Goal: Task Accomplishment & Management: Complete application form

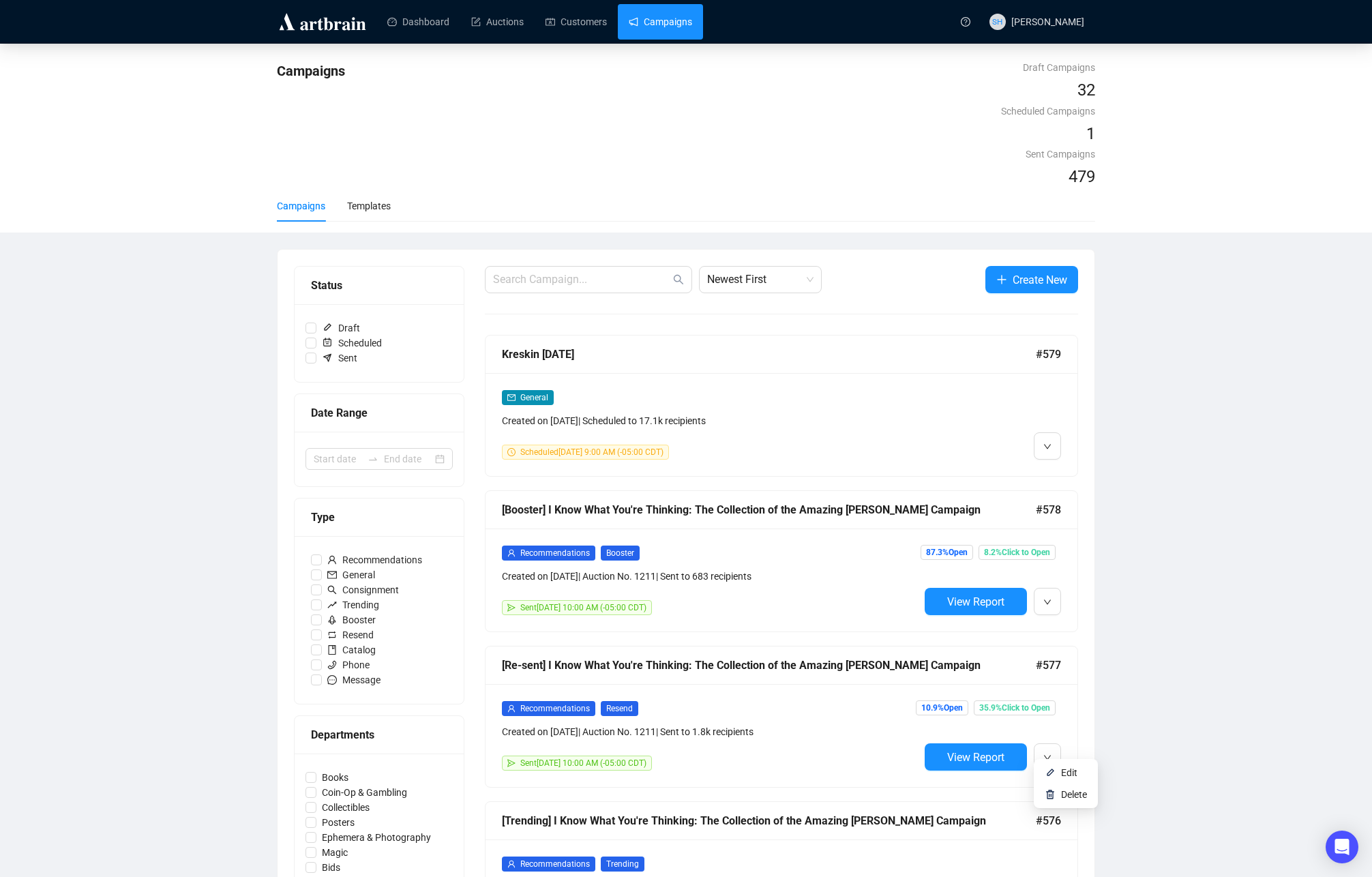
click at [1065, 770] on span "Edit" at bounding box center [1069, 772] width 16 height 11
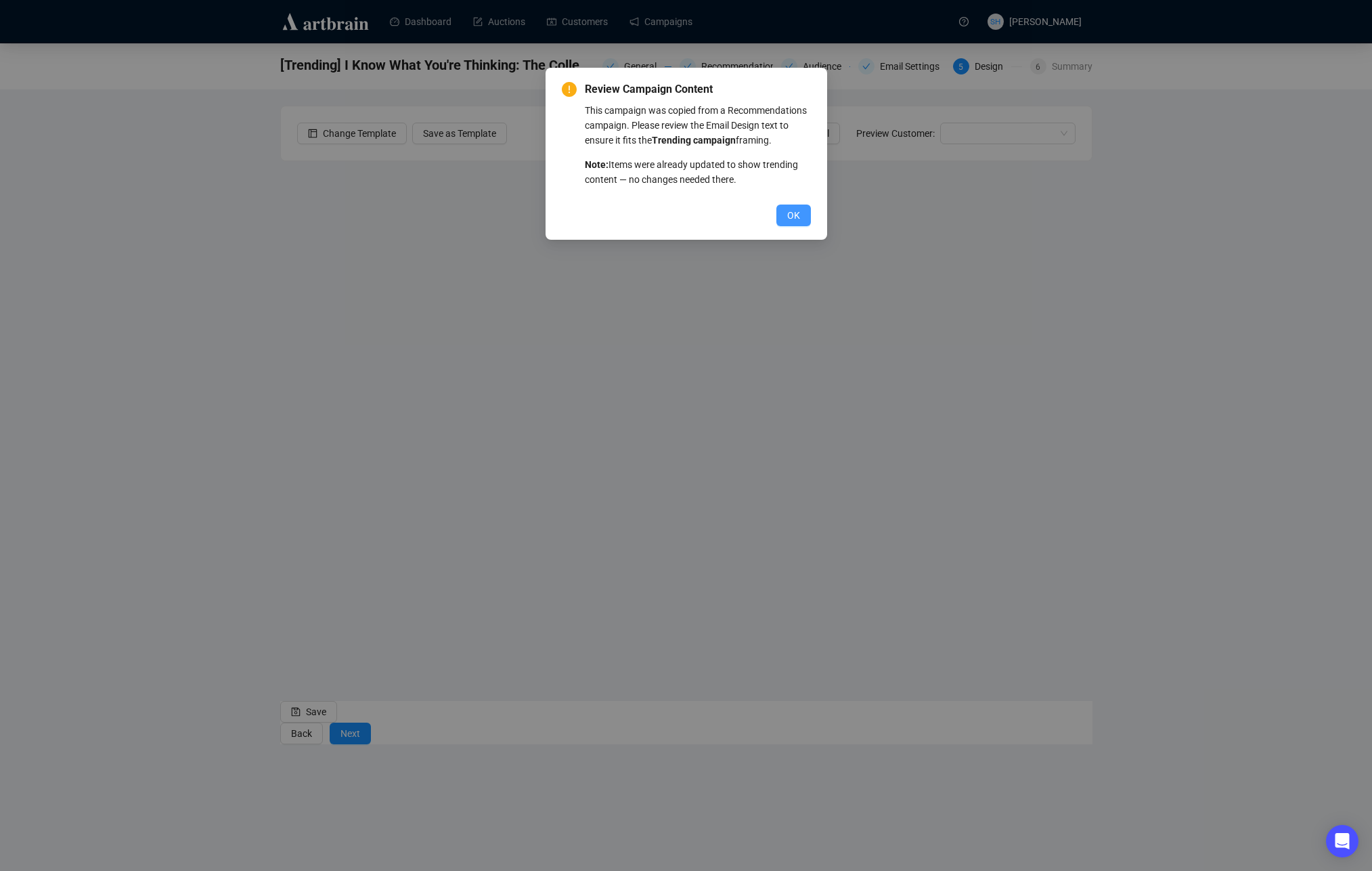
click at [787, 223] on span "OK" at bounding box center [793, 215] width 12 height 15
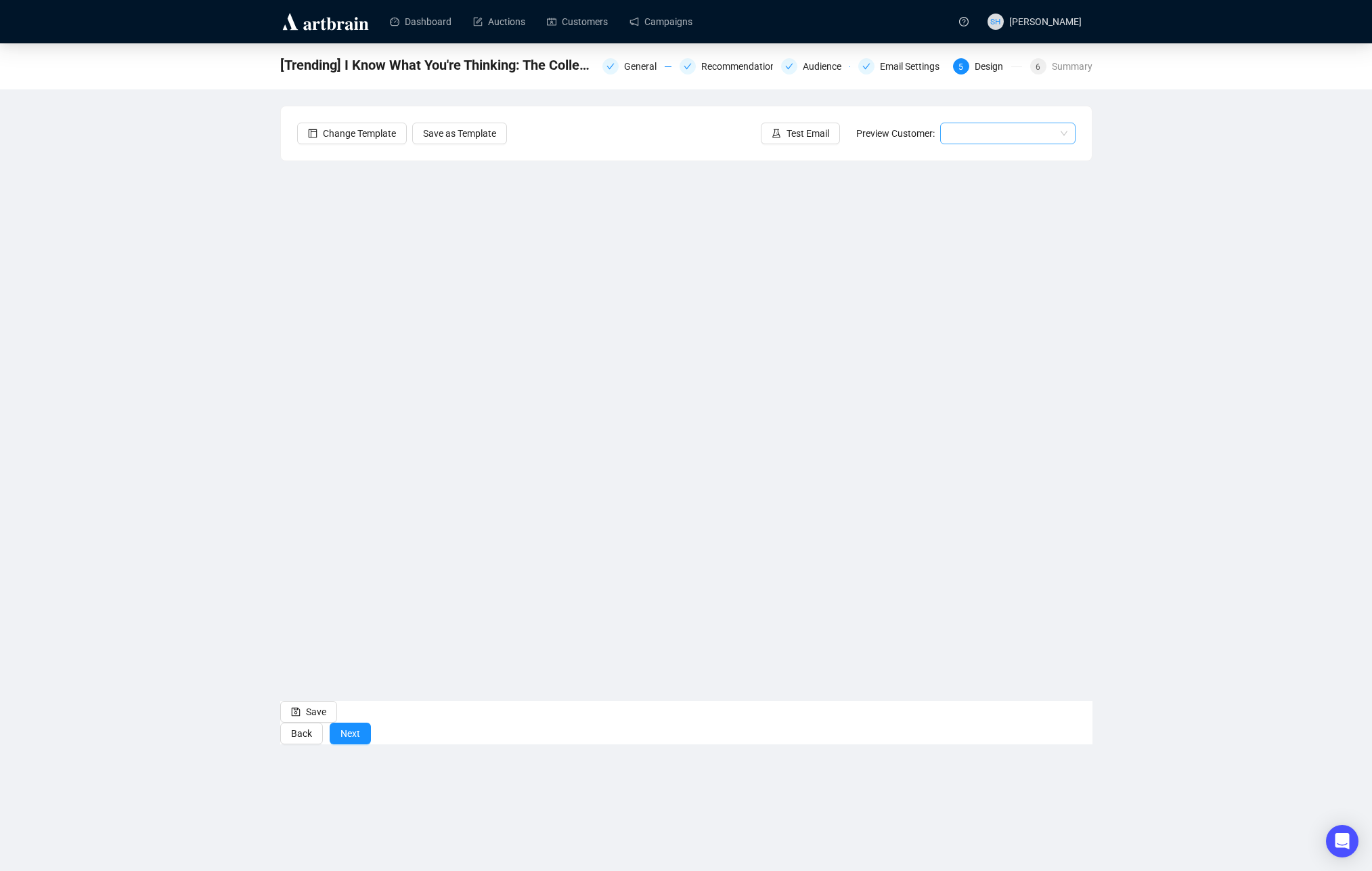
click at [974, 136] on input "search" at bounding box center [1002, 133] width 107 height 21
click at [978, 177] on div "[PERSON_NAME] | Example" at bounding box center [1008, 182] width 114 height 15
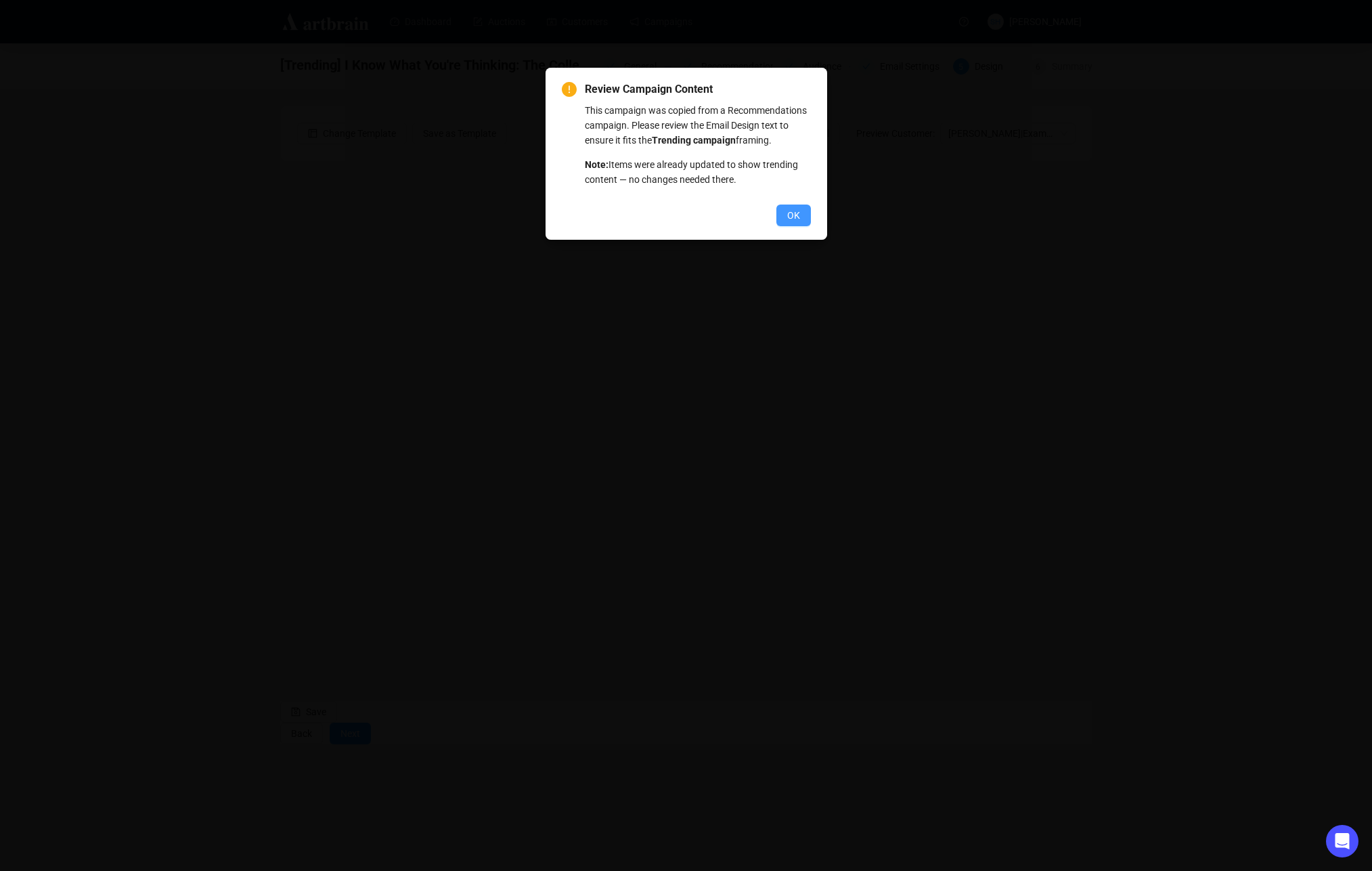
click at [787, 223] on span "OK" at bounding box center [793, 215] width 12 height 15
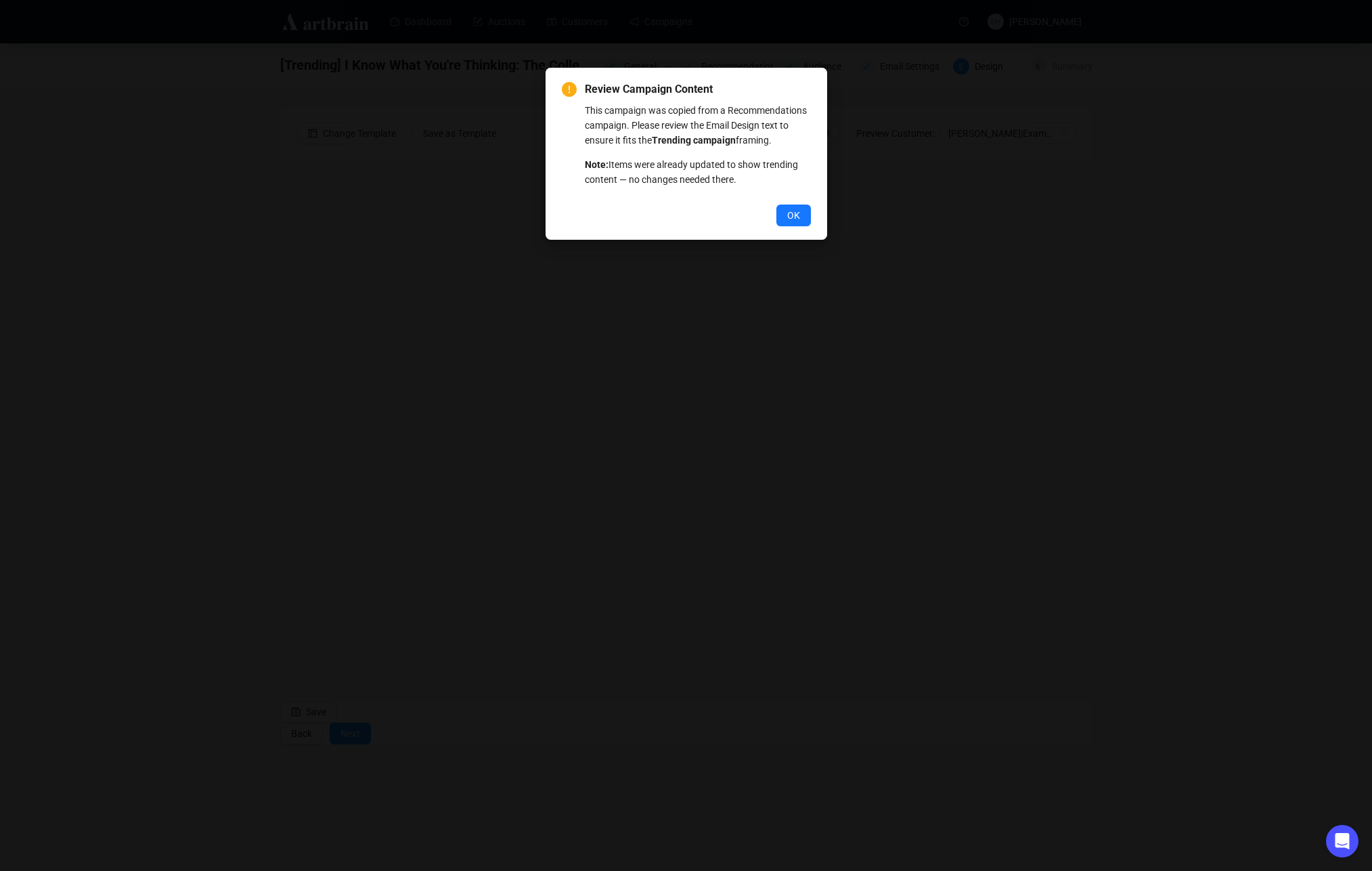
click at [794, 223] on span "OK" at bounding box center [793, 215] width 12 height 15
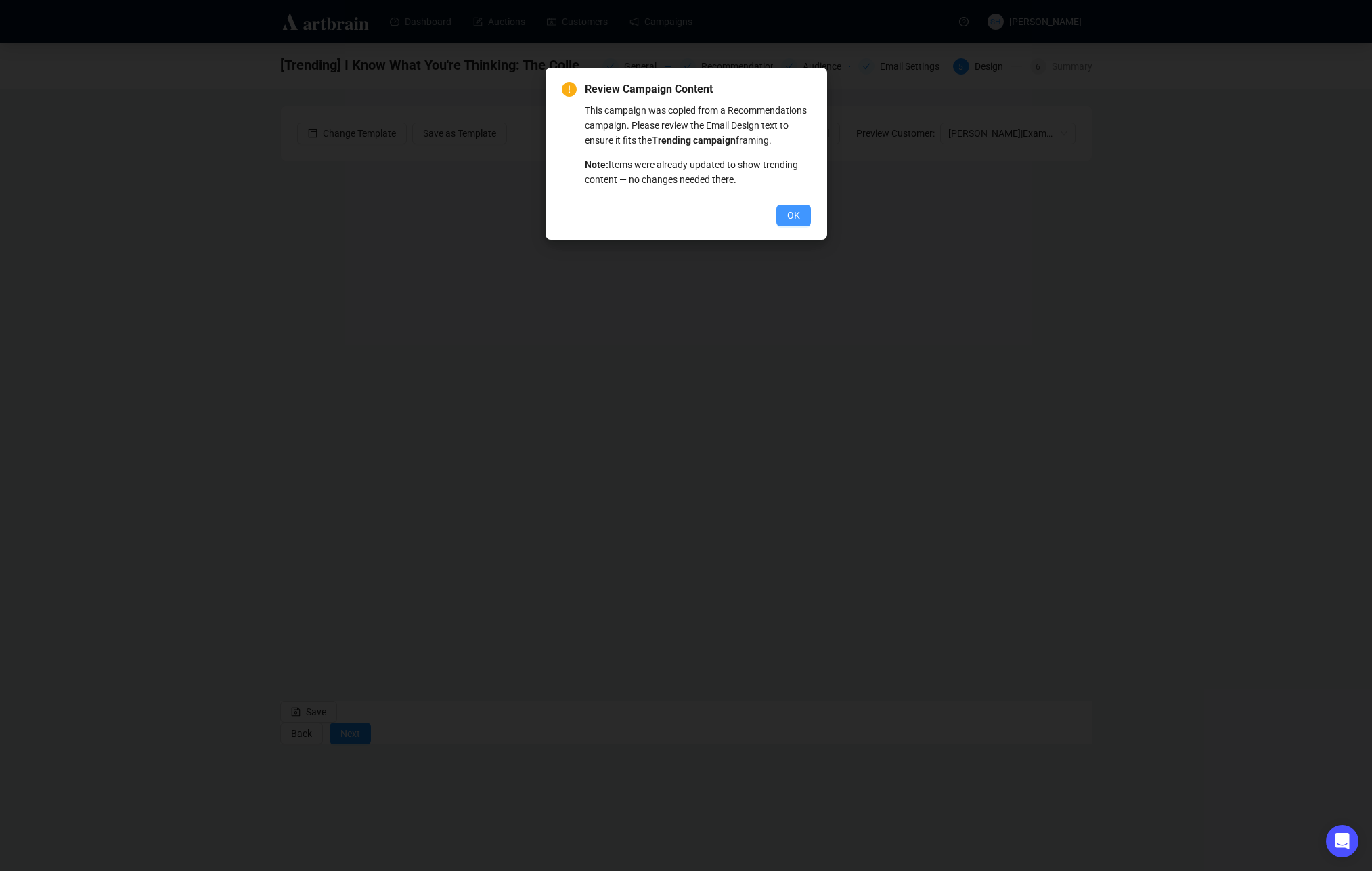
click at [791, 223] on span "OK" at bounding box center [793, 215] width 12 height 15
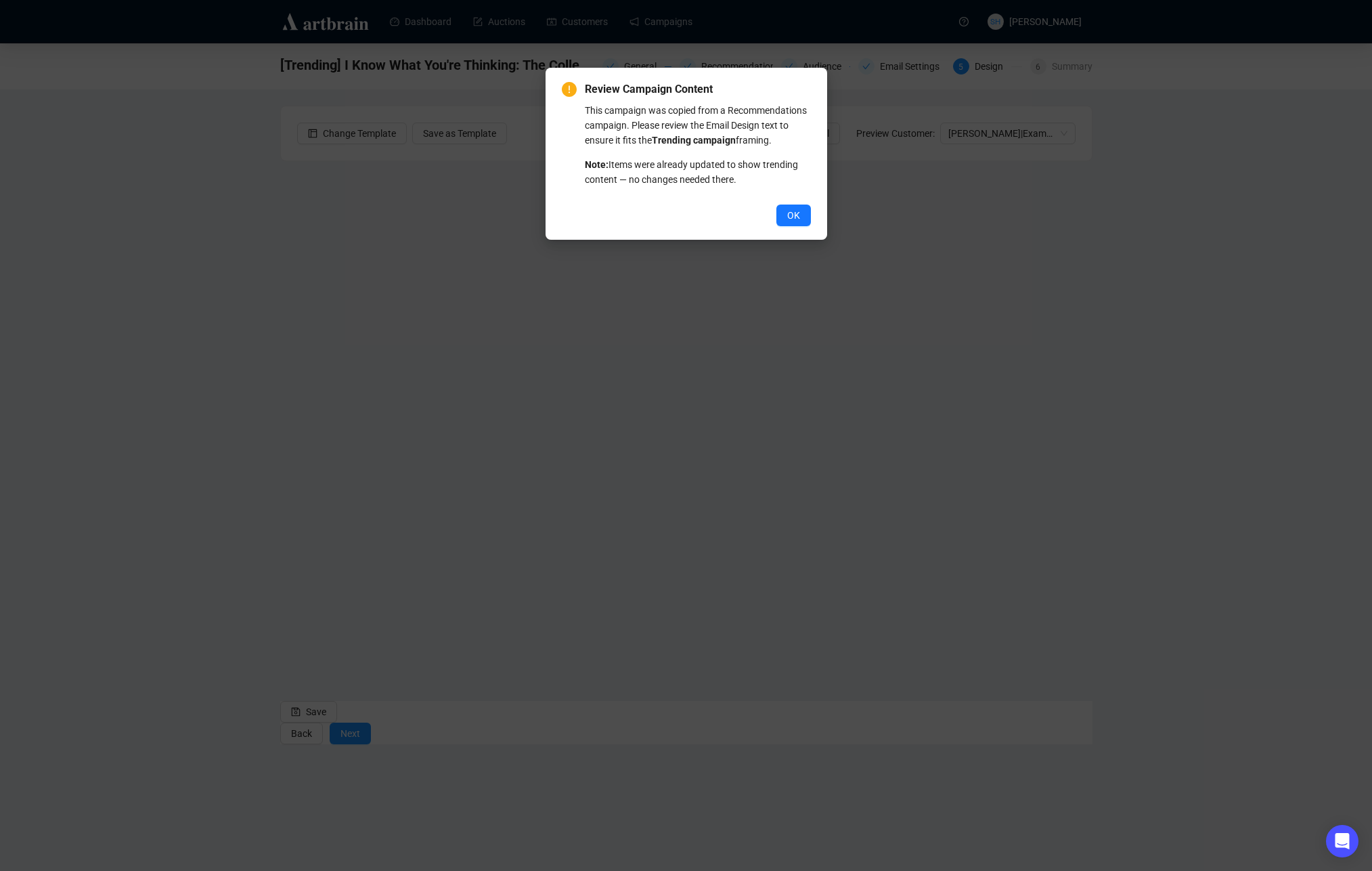
click at [790, 223] on span "OK" at bounding box center [793, 215] width 12 height 15
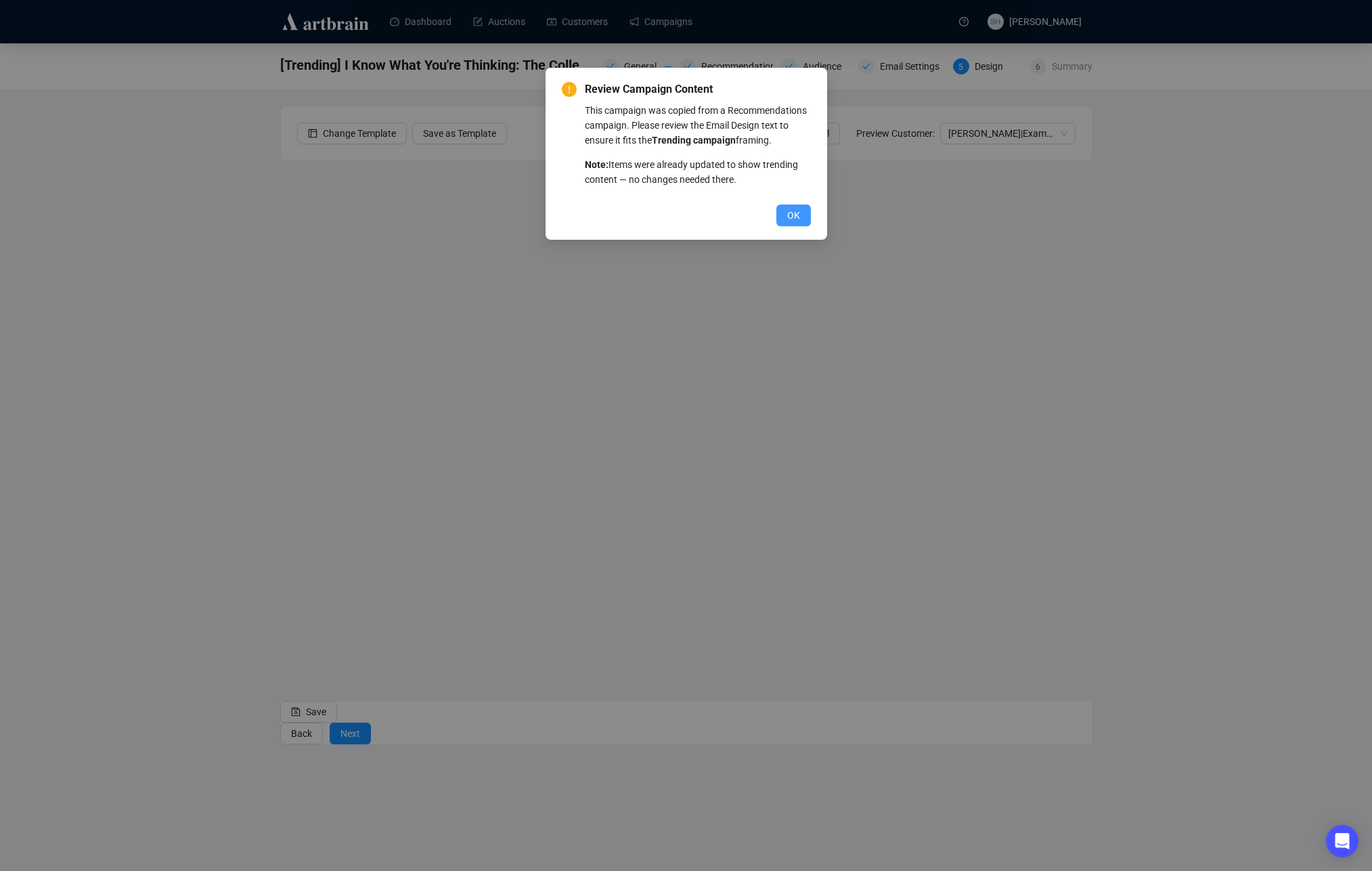
drag, startPoint x: 795, startPoint y: 234, endPoint x: 795, endPoint y: 242, distance: 8.0
click at [795, 223] on span "OK" at bounding box center [793, 215] width 12 height 15
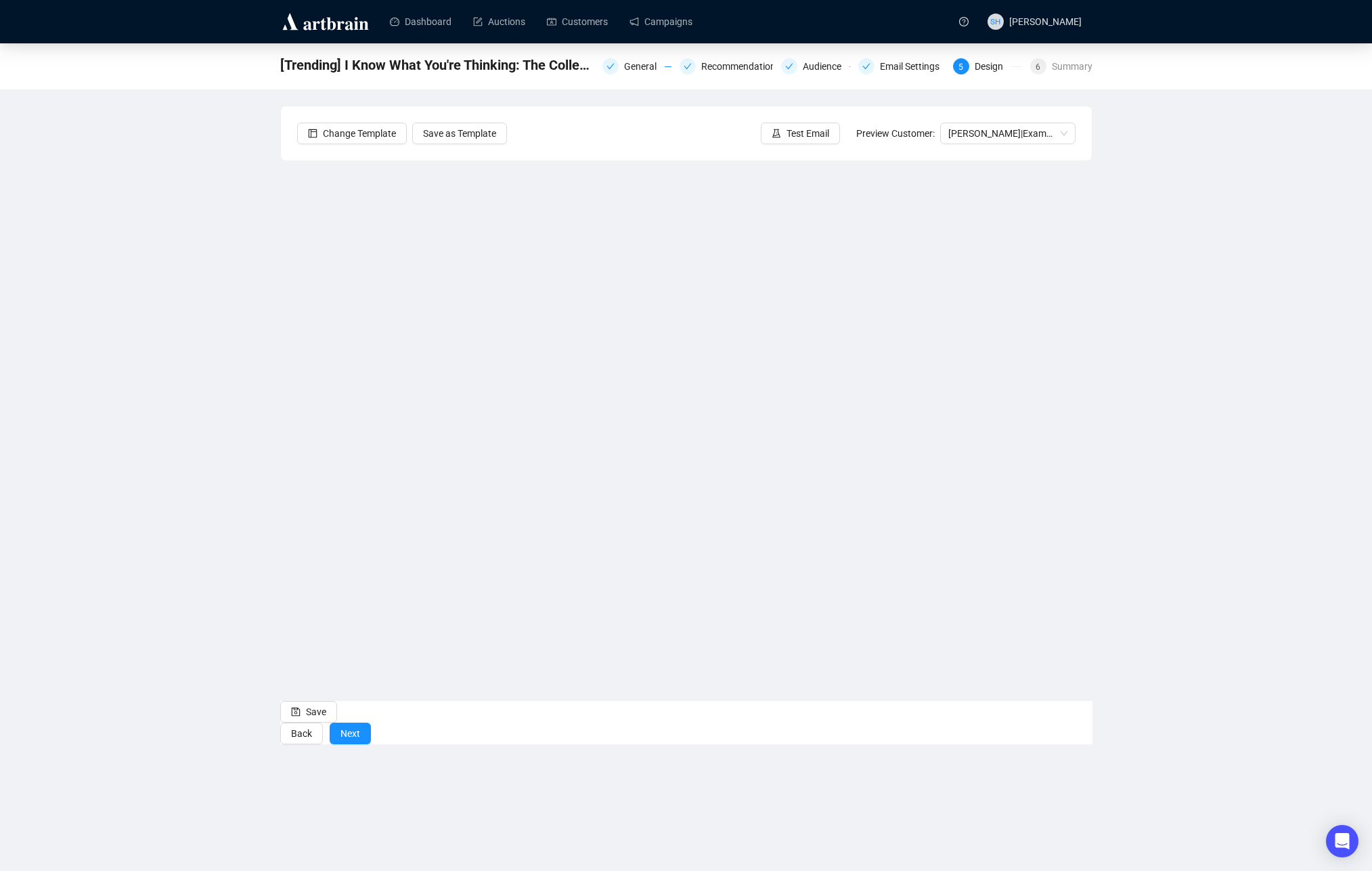
click at [170, 422] on div "[Trending] I Know What You're Thinking: The Collection of the Amazing Kreskin C…" at bounding box center [686, 394] width 1372 height 701
click at [306, 719] on span "Save" at bounding box center [316, 711] width 21 height 15
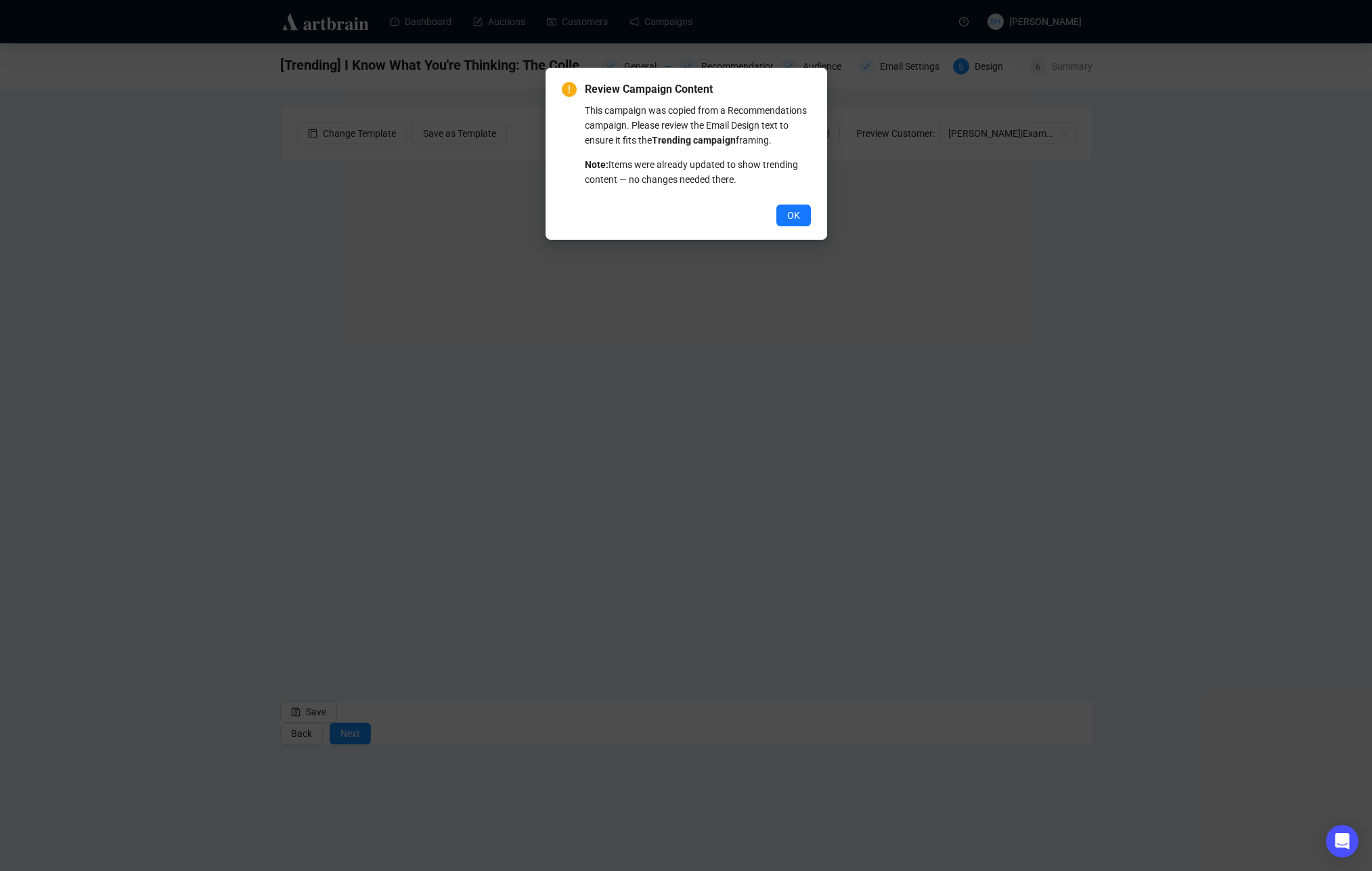
click at [791, 223] on span "OK" at bounding box center [793, 215] width 12 height 15
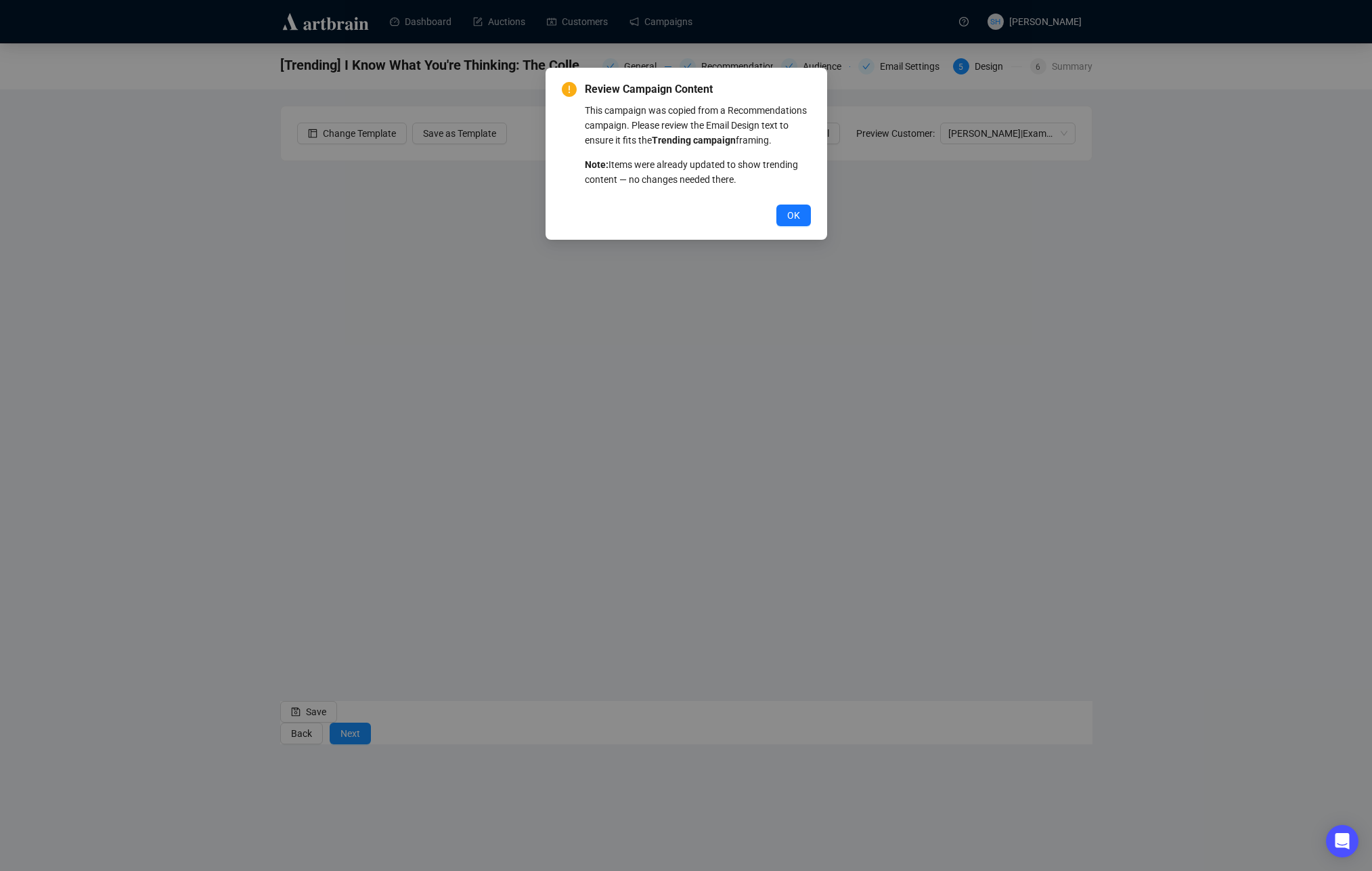
click at [792, 223] on span "OK" at bounding box center [793, 215] width 12 height 15
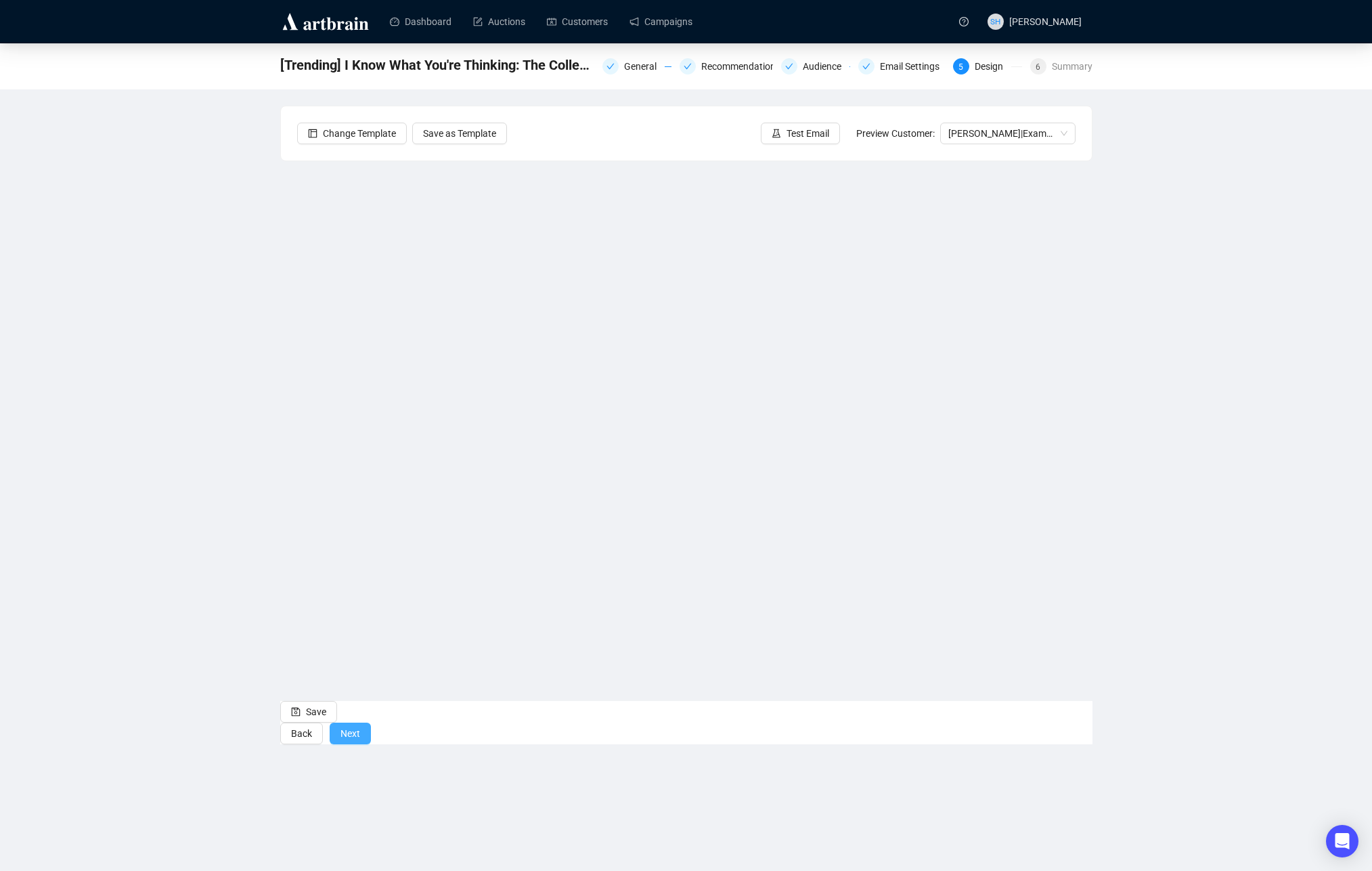
click at [360, 741] on span "Next" at bounding box center [350, 733] width 20 height 15
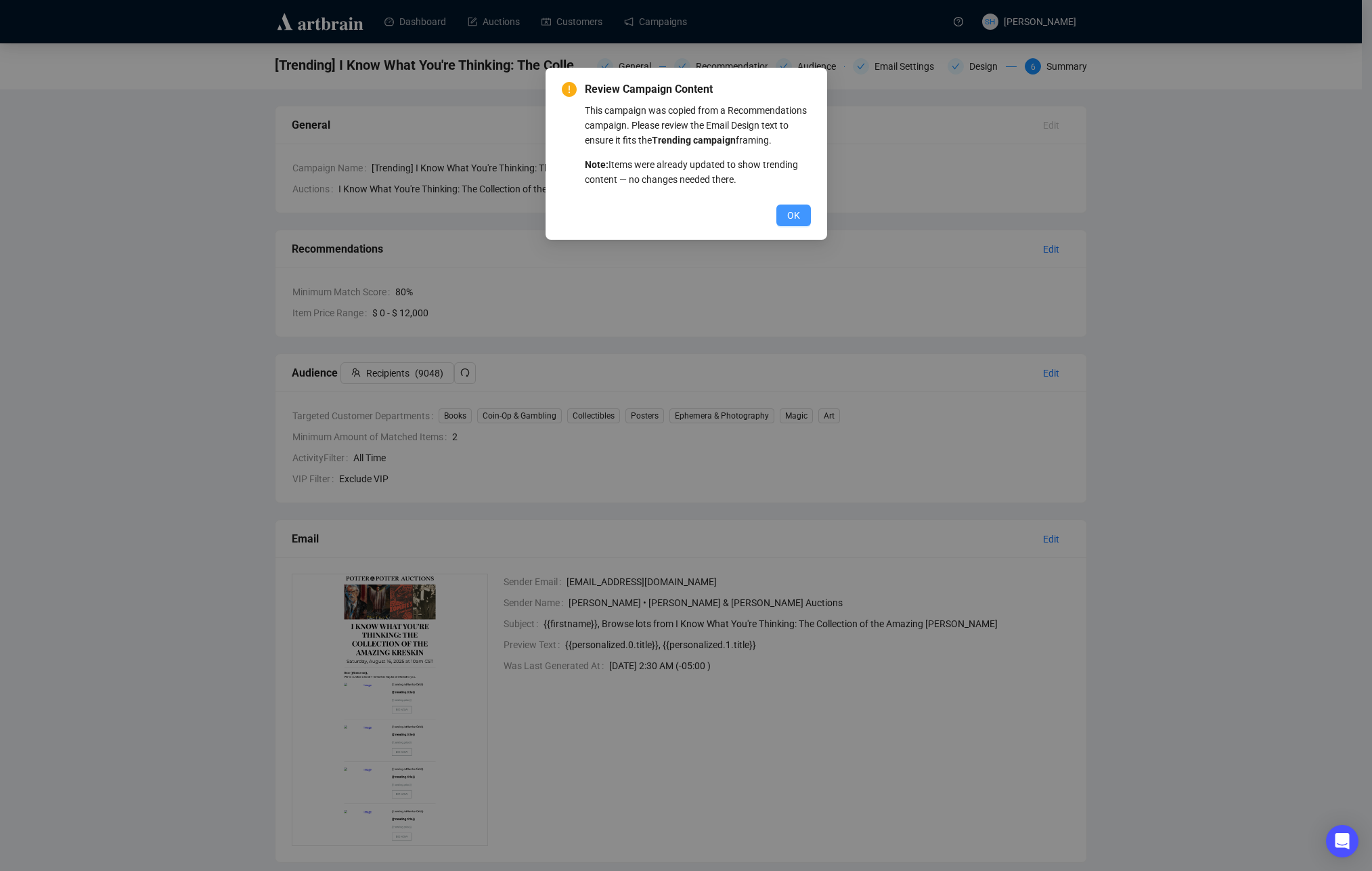
click at [787, 223] on span "OK" at bounding box center [793, 215] width 12 height 15
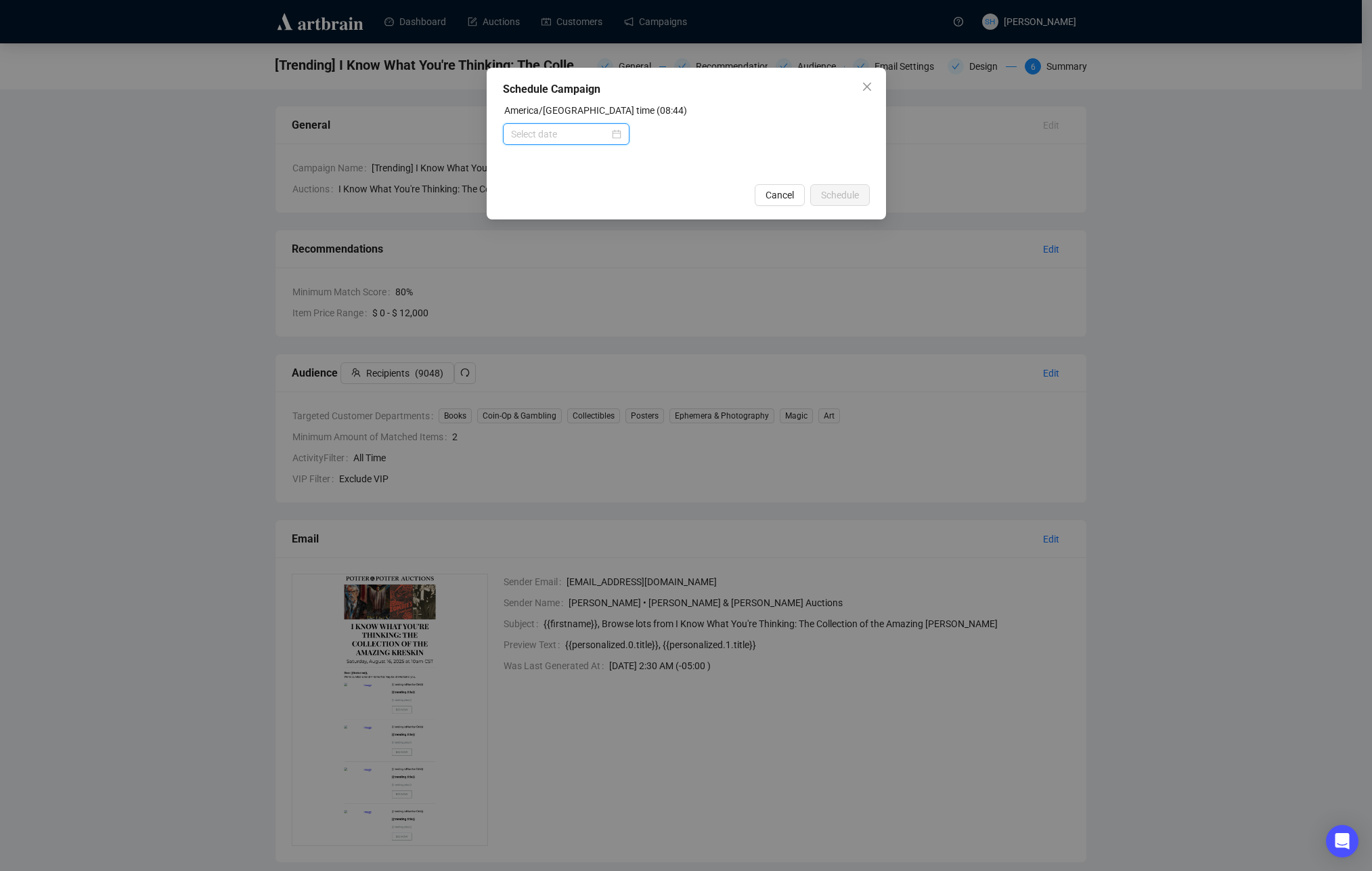
click at [537, 136] on input at bounding box center [560, 134] width 98 height 15
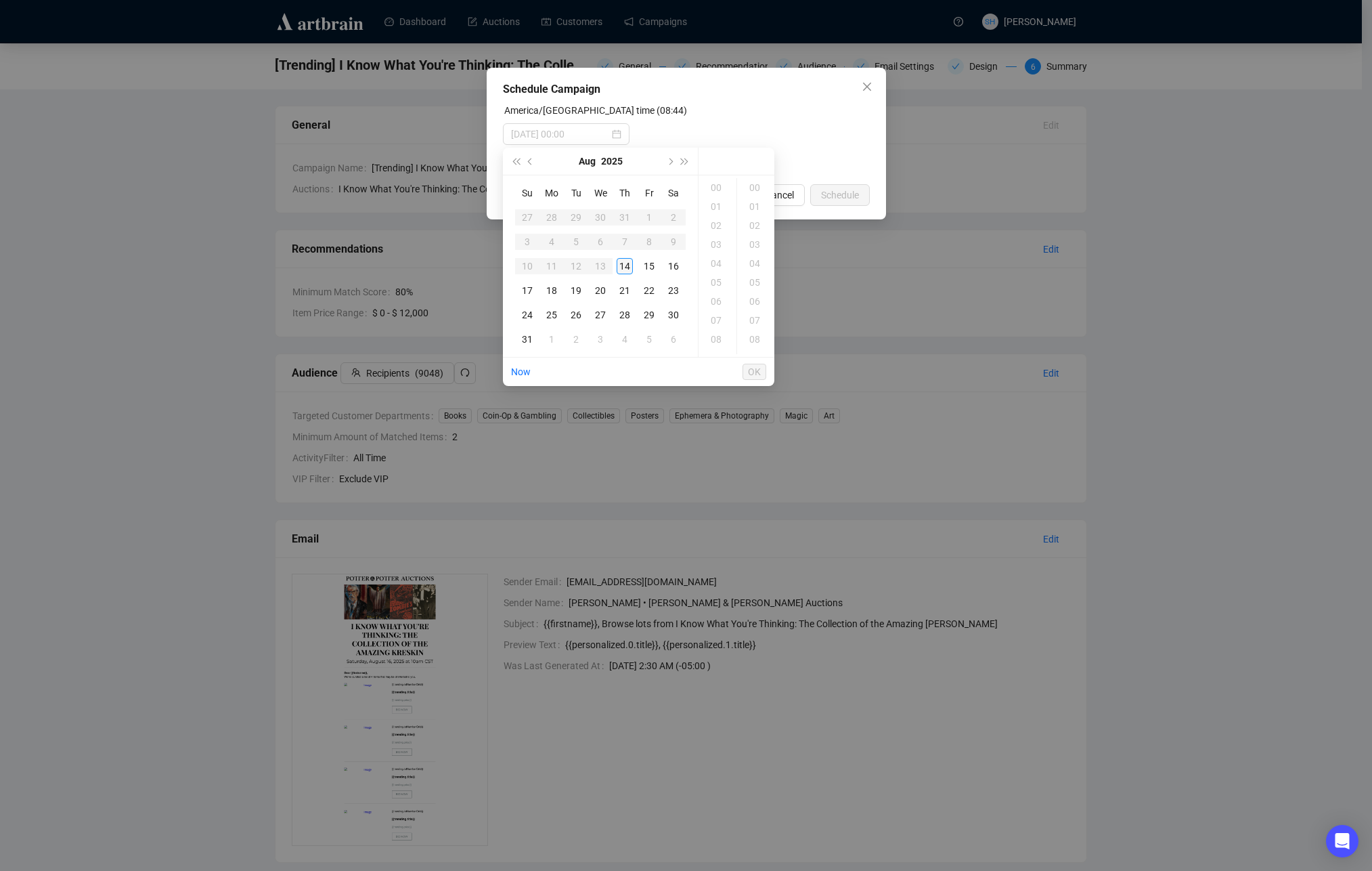
click at [623, 268] on div "14" at bounding box center [625, 266] width 16 height 16
click at [717, 211] on div "10" at bounding box center [718, 206] width 32 height 19
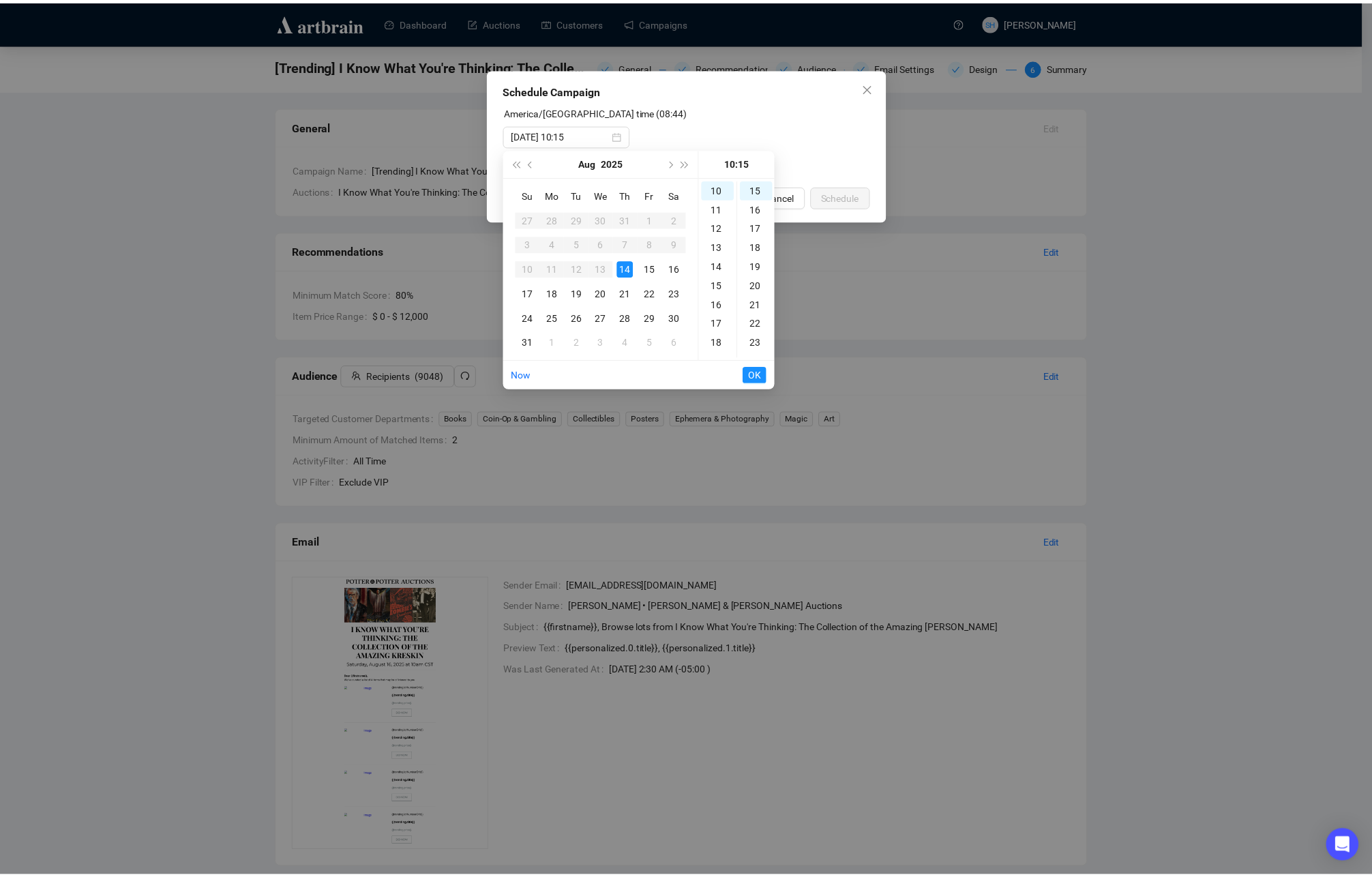
scroll to position [0, 0]
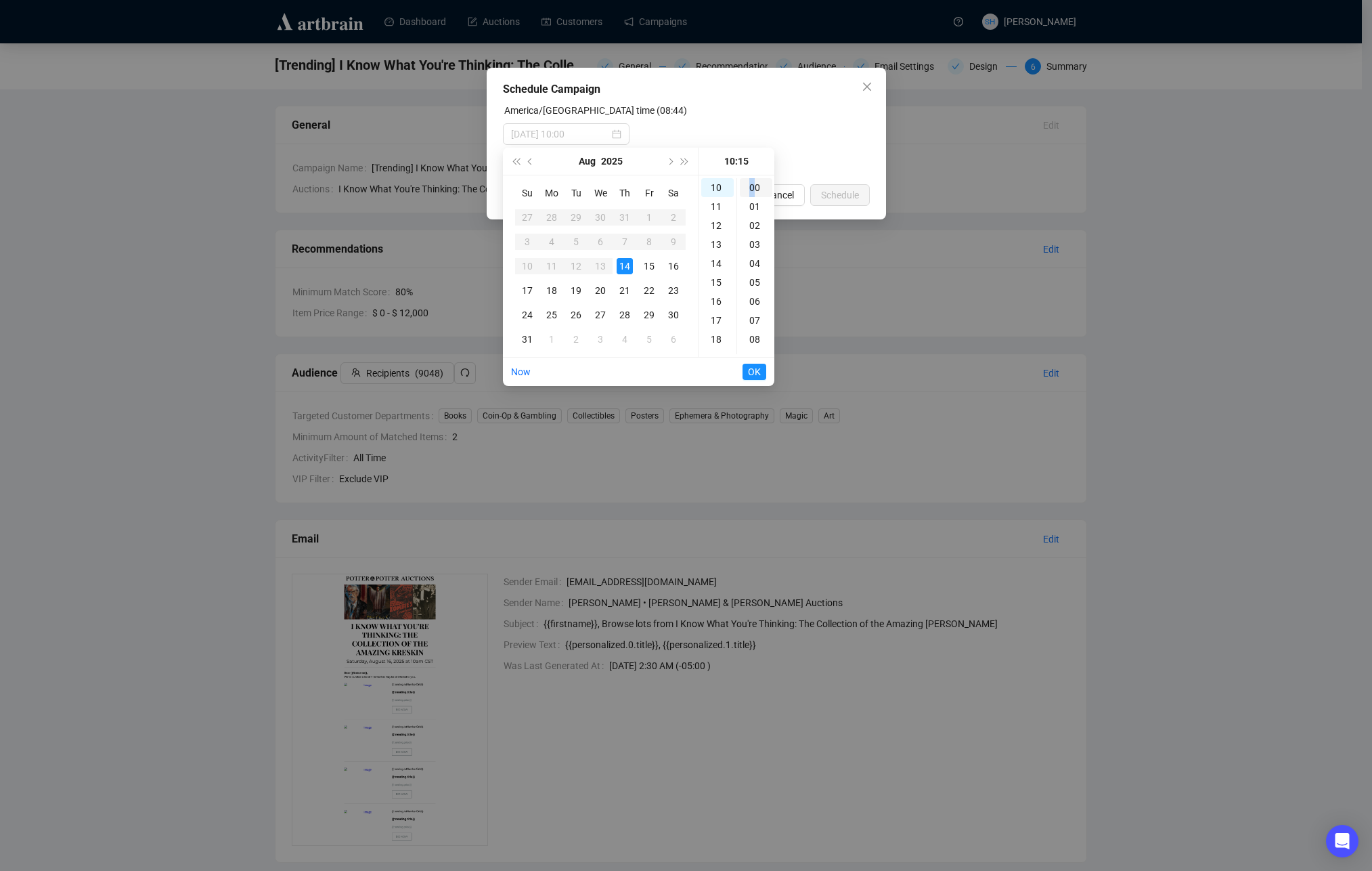
click at [752, 188] on div "00" at bounding box center [756, 187] width 32 height 19
type input "[DATE] 10:00"
click at [757, 373] on span "OK" at bounding box center [754, 371] width 12 height 26
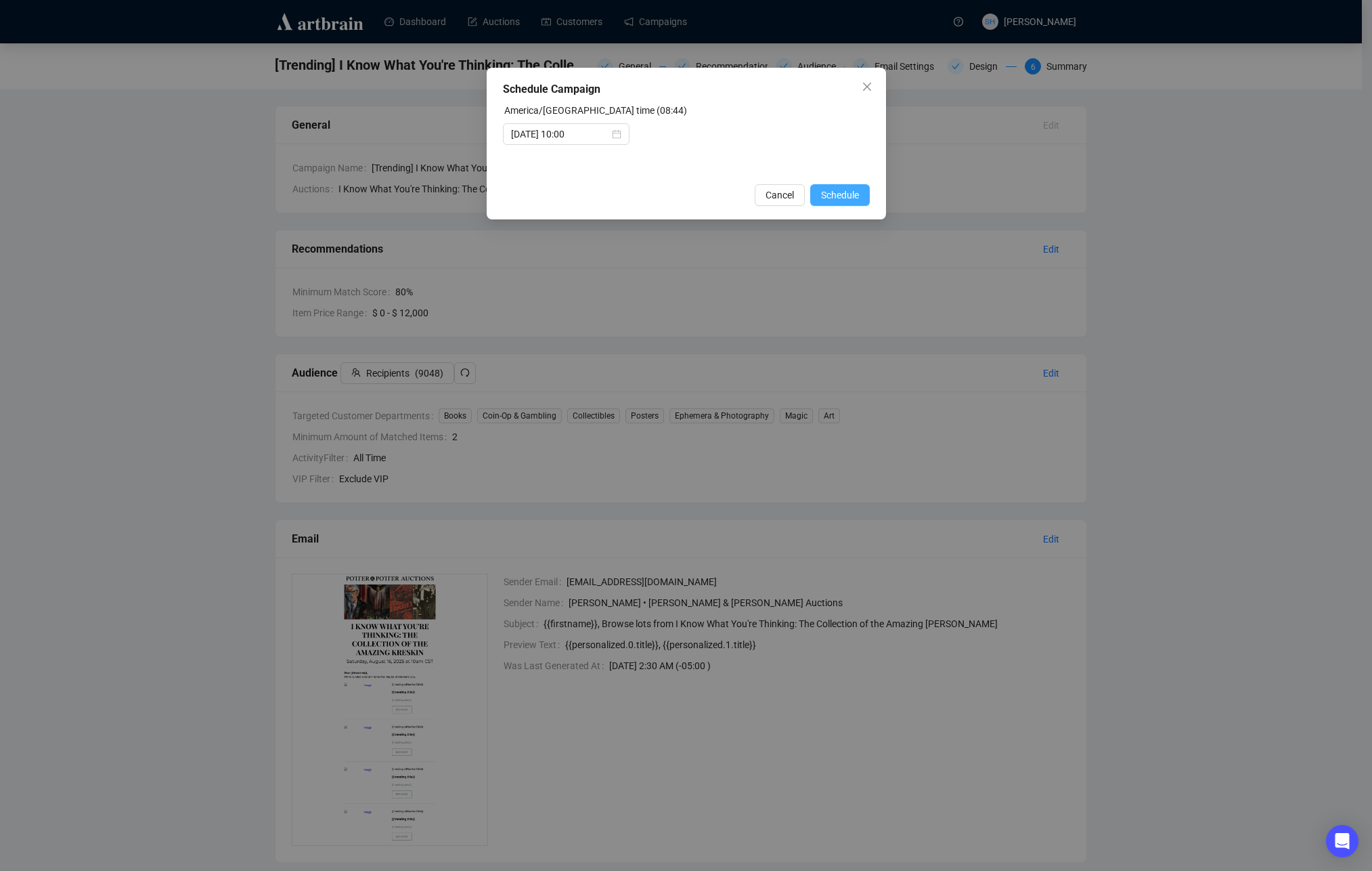
click at [832, 194] on span "Schedule" at bounding box center [840, 194] width 38 height 15
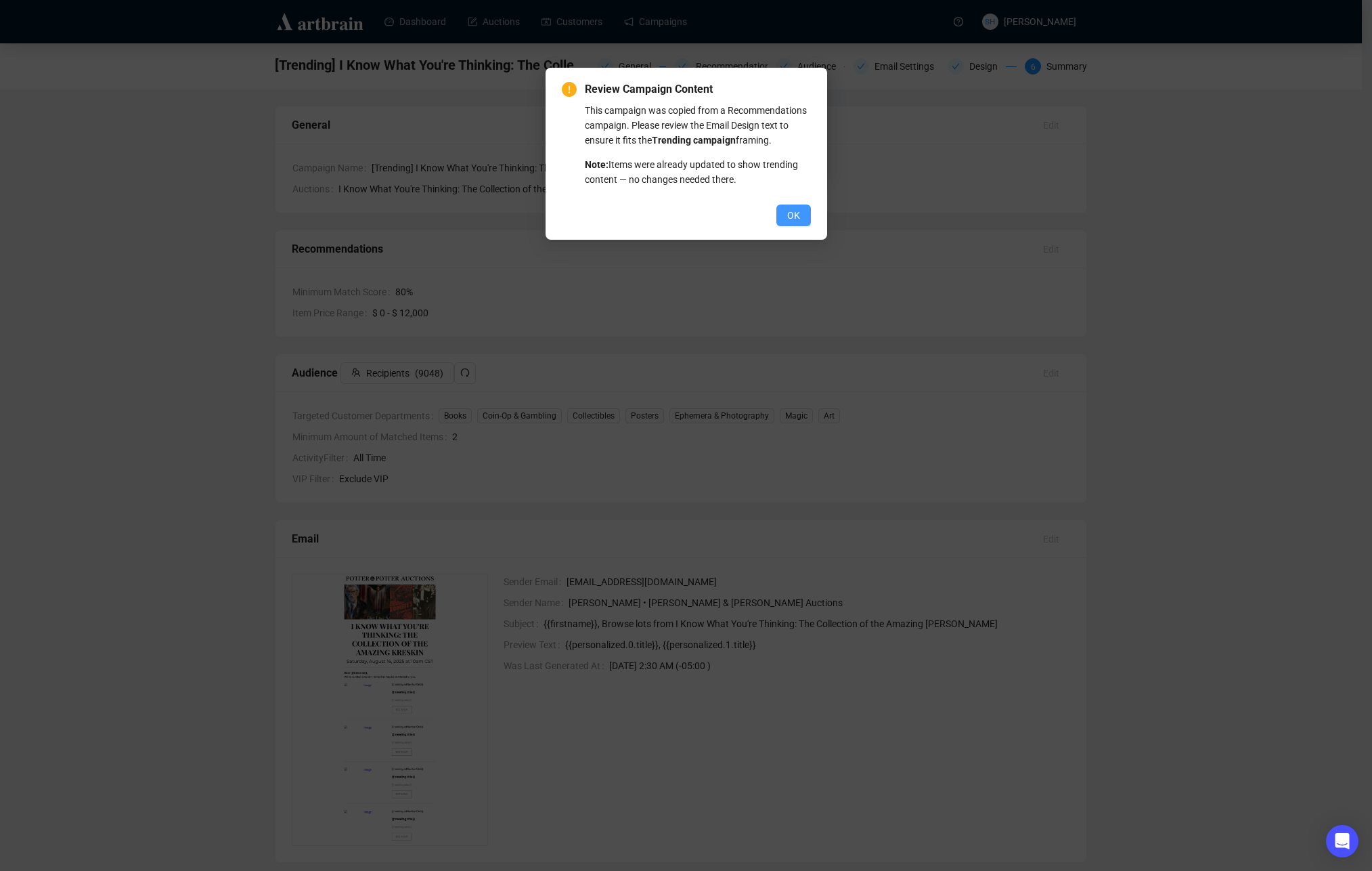
click at [793, 223] on span "OK" at bounding box center [793, 215] width 12 height 15
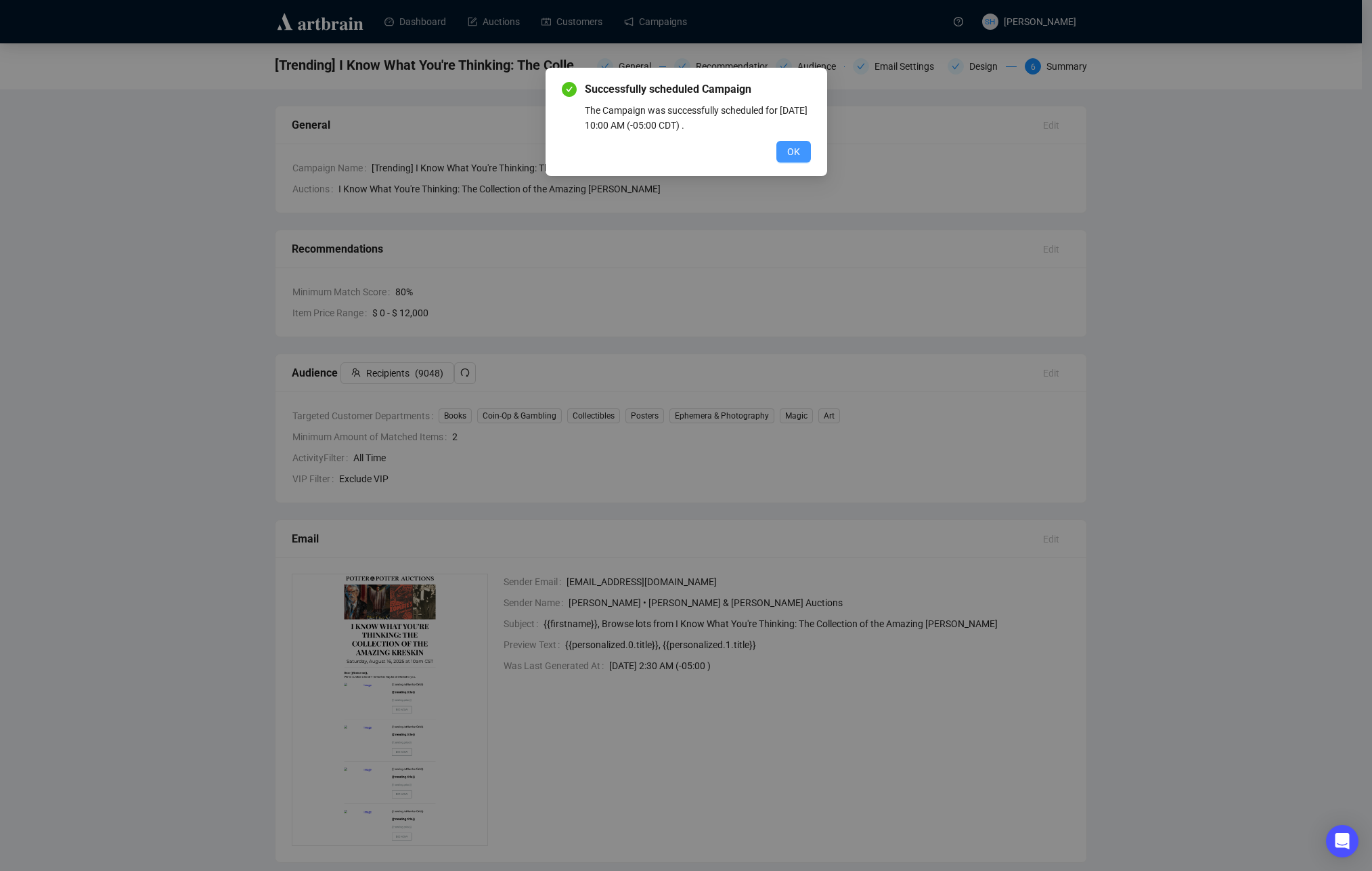
click at [795, 151] on span "OK" at bounding box center [793, 152] width 12 height 15
